Goal: Task Accomplishment & Management: Complete application form

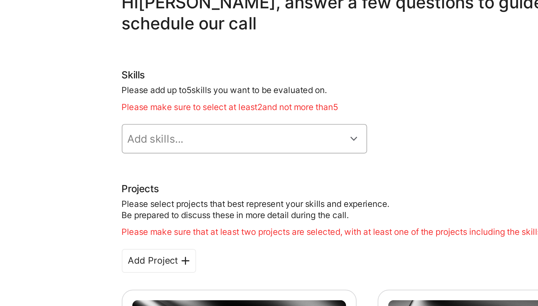
click at [198, 81] on div "Add skills..." at bounding box center [211, 85] width 91 height 12
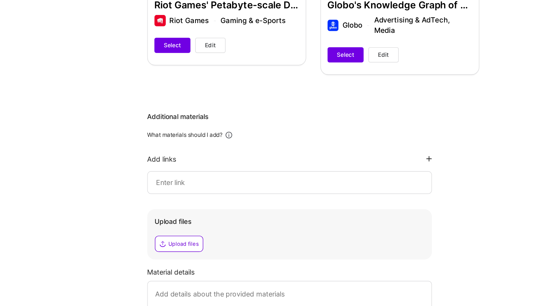
scroll to position [179, 0]
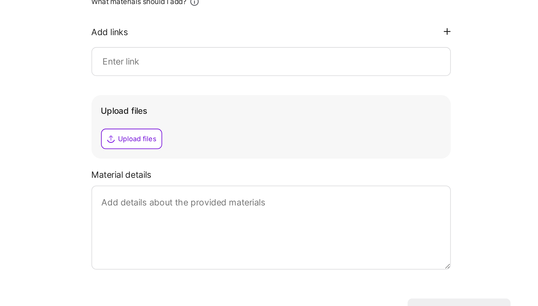
scroll to position [147, 0]
